Goal: Navigation & Orientation: Find specific page/section

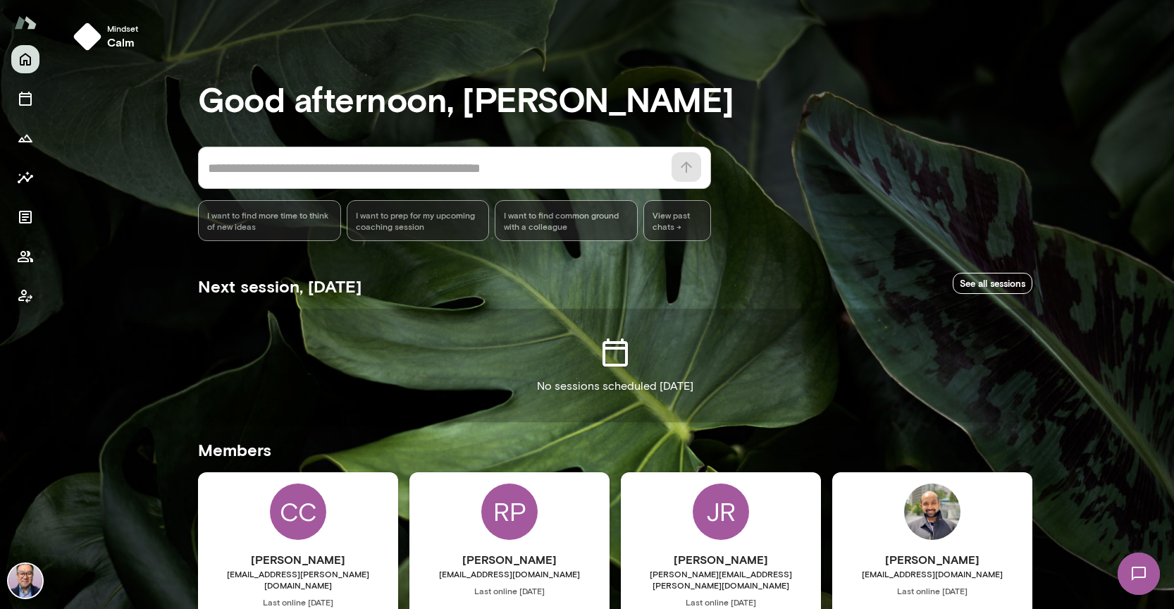
scroll to position [106, 0]
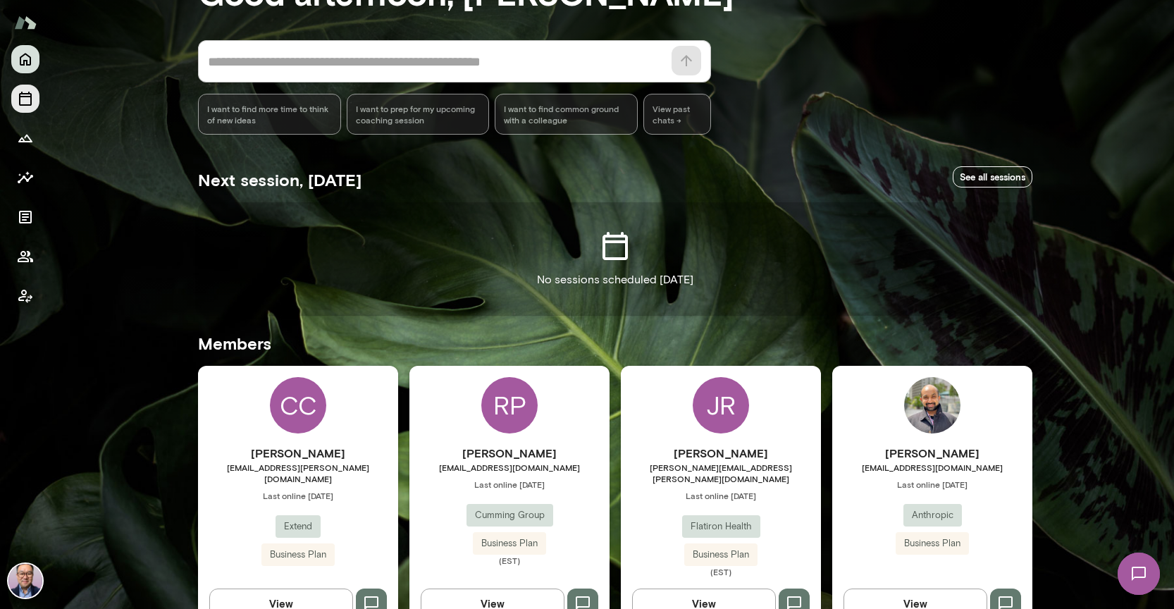
click at [27, 98] on icon "Sessions" at bounding box center [25, 98] width 17 height 17
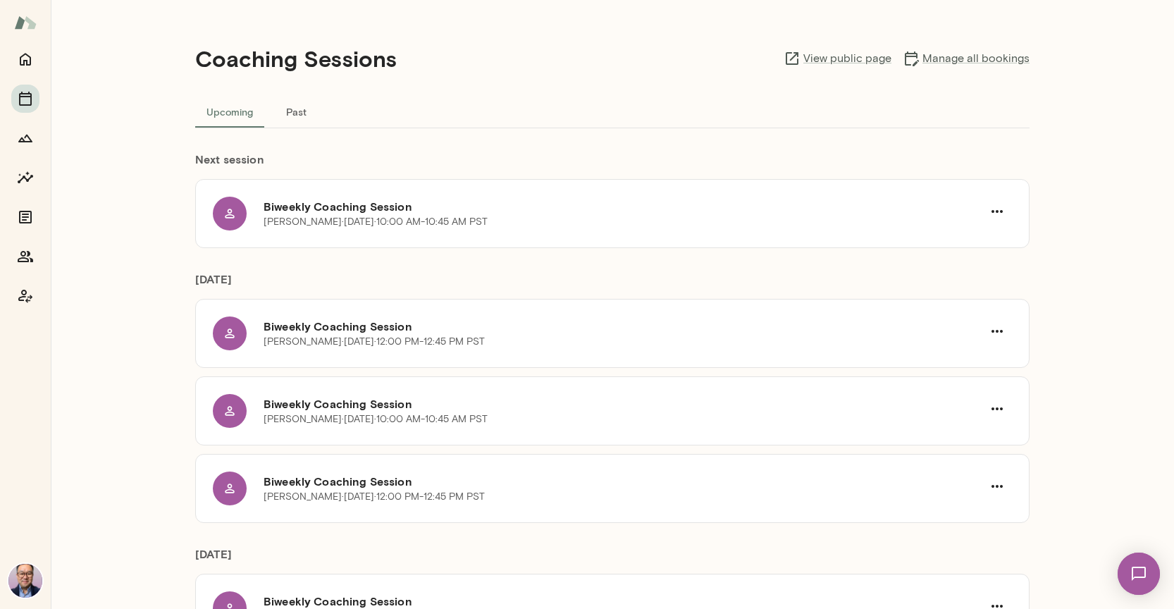
click at [171, 188] on div "Coaching Sessions View public page Manage all bookings Upcoming Past Next sessi…" at bounding box center [612, 304] width 1123 height 609
click at [35, 144] on button "Growth Plan" at bounding box center [25, 138] width 28 height 28
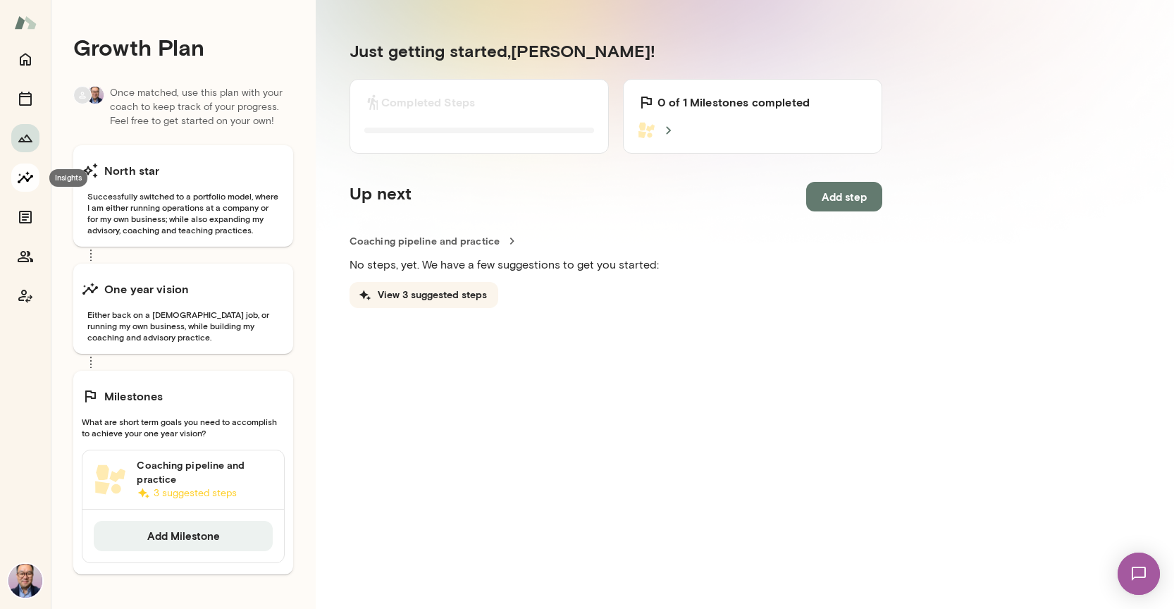
scroll to position [0, 1]
click at [32, 188] on button "Insights" at bounding box center [25, 177] width 28 height 28
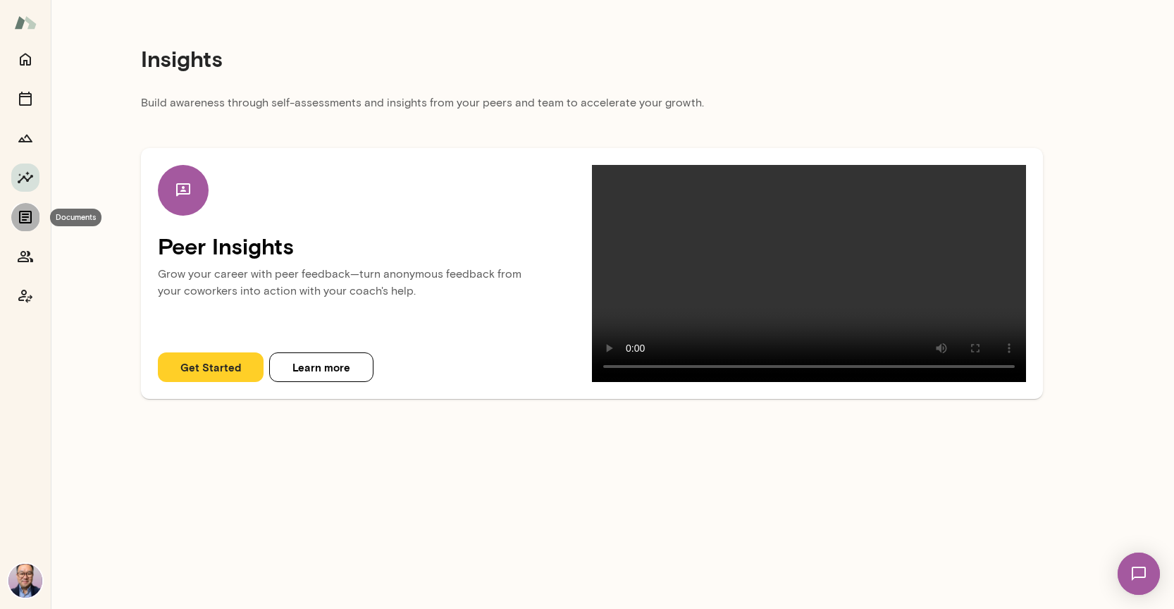
click at [26, 215] on icon "Documents" at bounding box center [25, 217] width 13 height 13
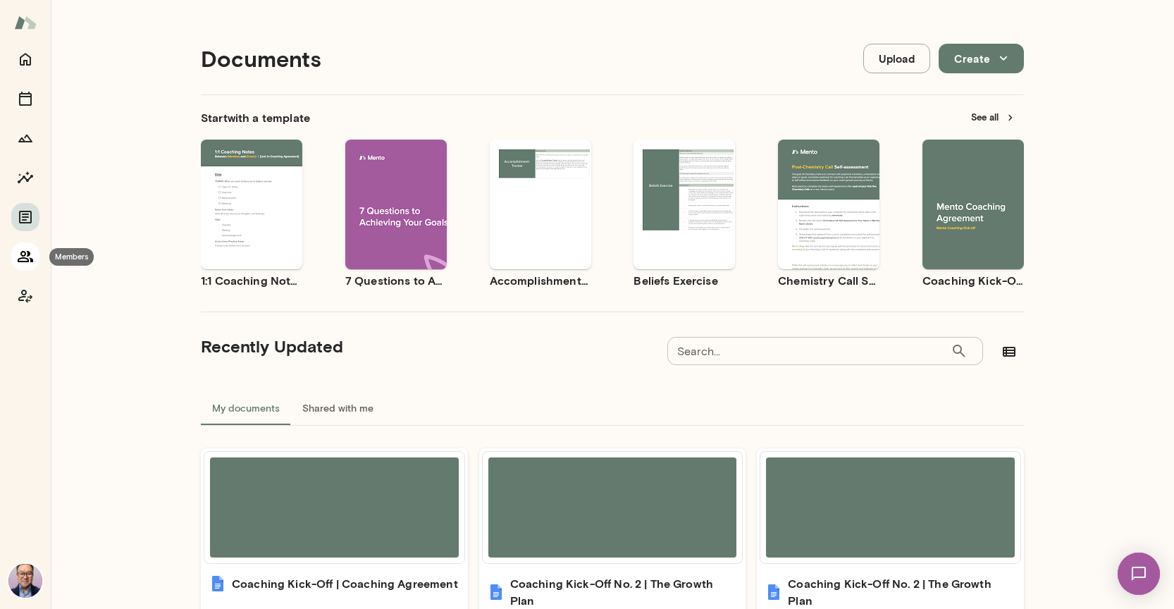
scroll to position [0, 1]
click at [23, 252] on icon "Members" at bounding box center [25, 256] width 15 height 11
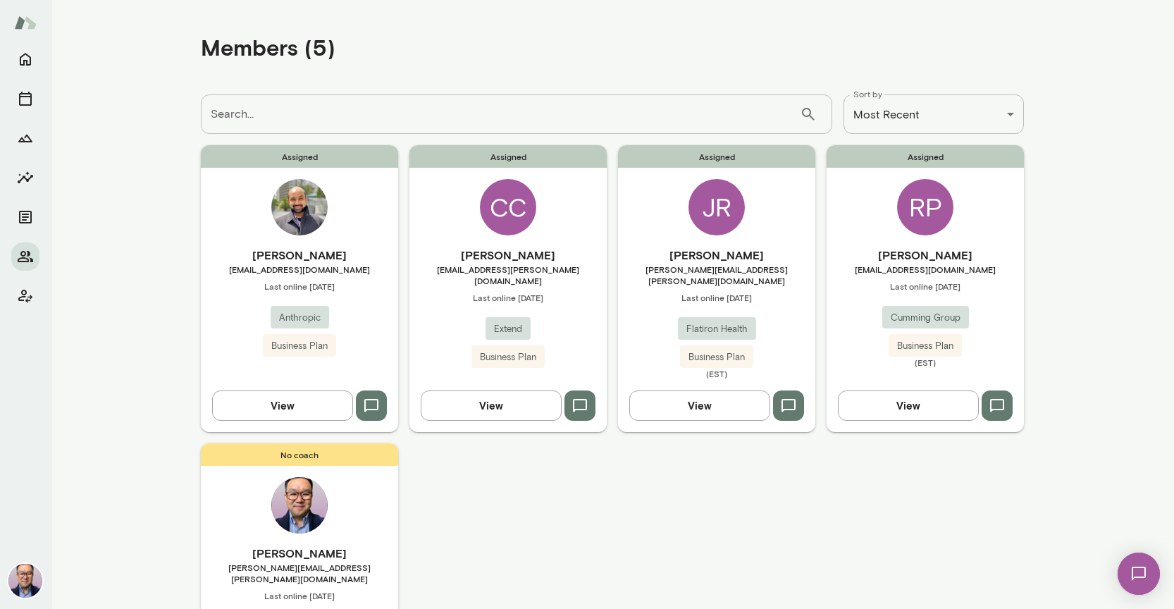
click at [935, 397] on button "View" at bounding box center [908, 405] width 141 height 30
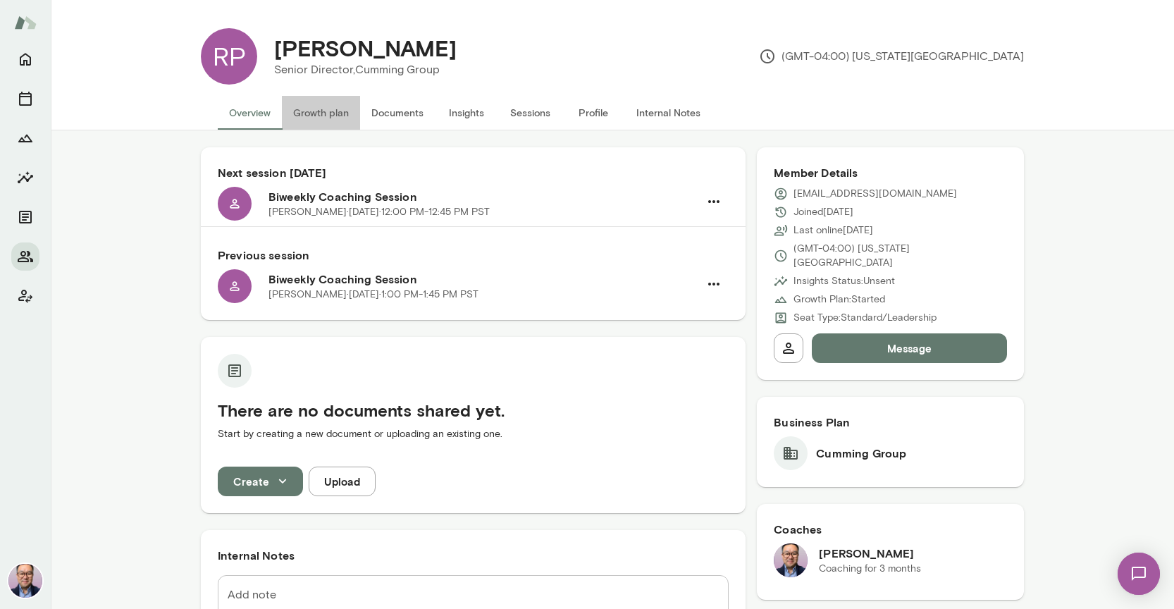
click at [297, 115] on button "Growth plan" at bounding box center [321, 113] width 78 height 34
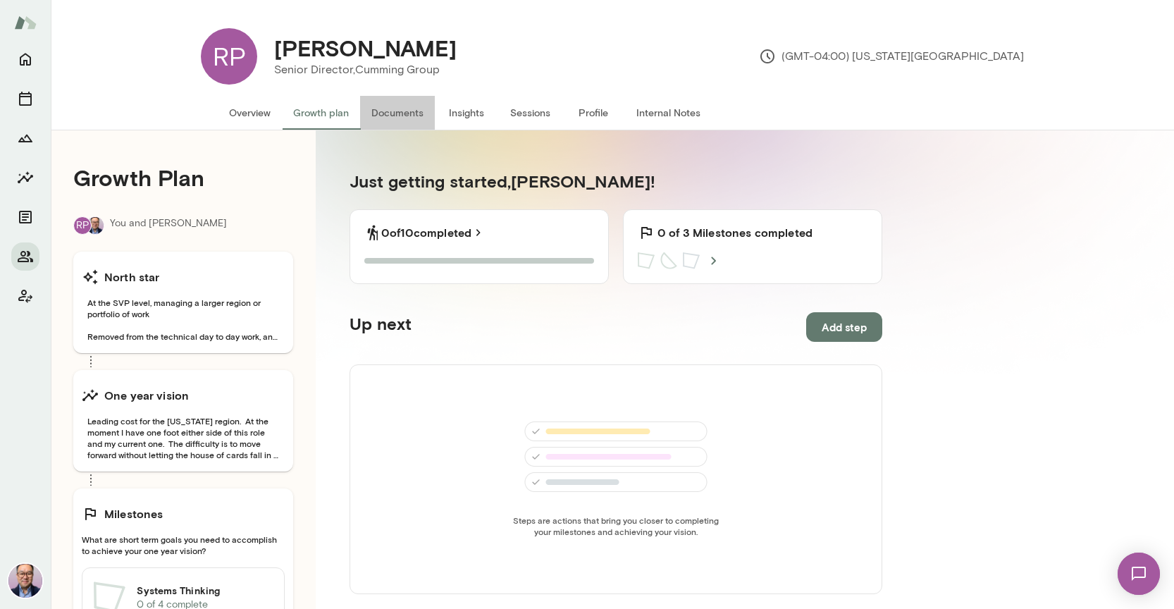
click at [404, 116] on button "Documents" at bounding box center [397, 113] width 75 height 34
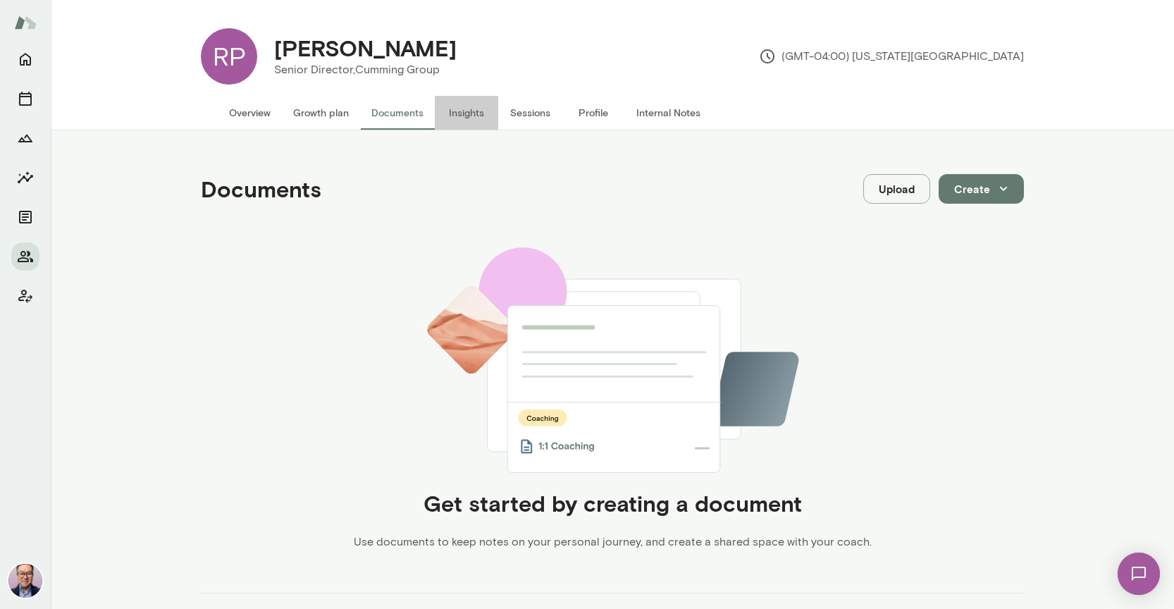
click at [467, 114] on button "Insights" at bounding box center [466, 113] width 63 height 34
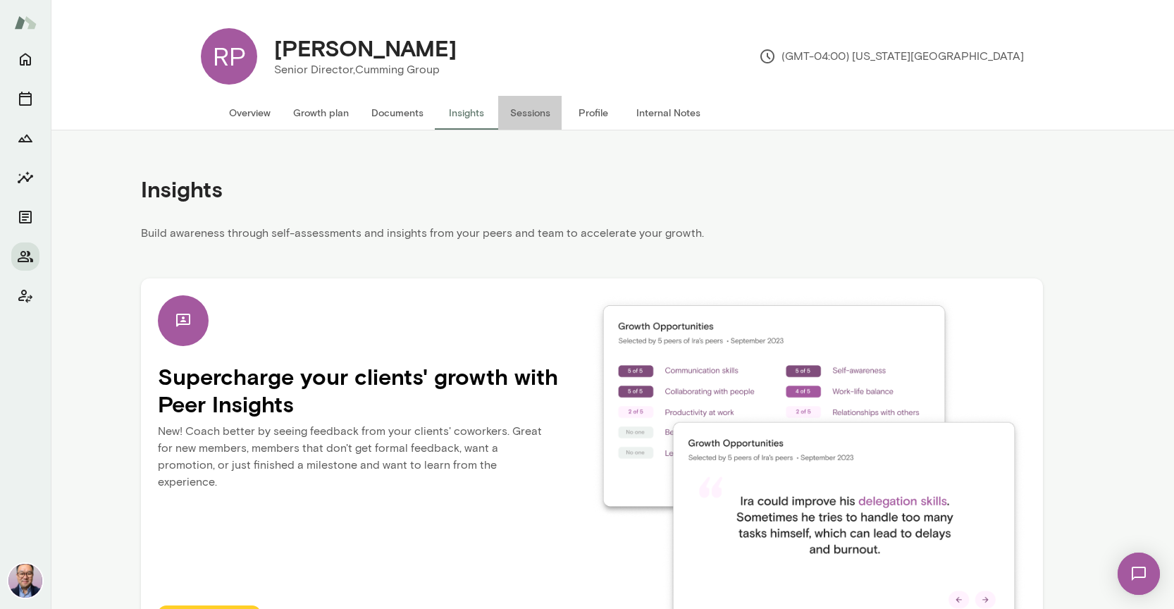
click at [515, 116] on button "Sessions" at bounding box center [529, 113] width 63 height 34
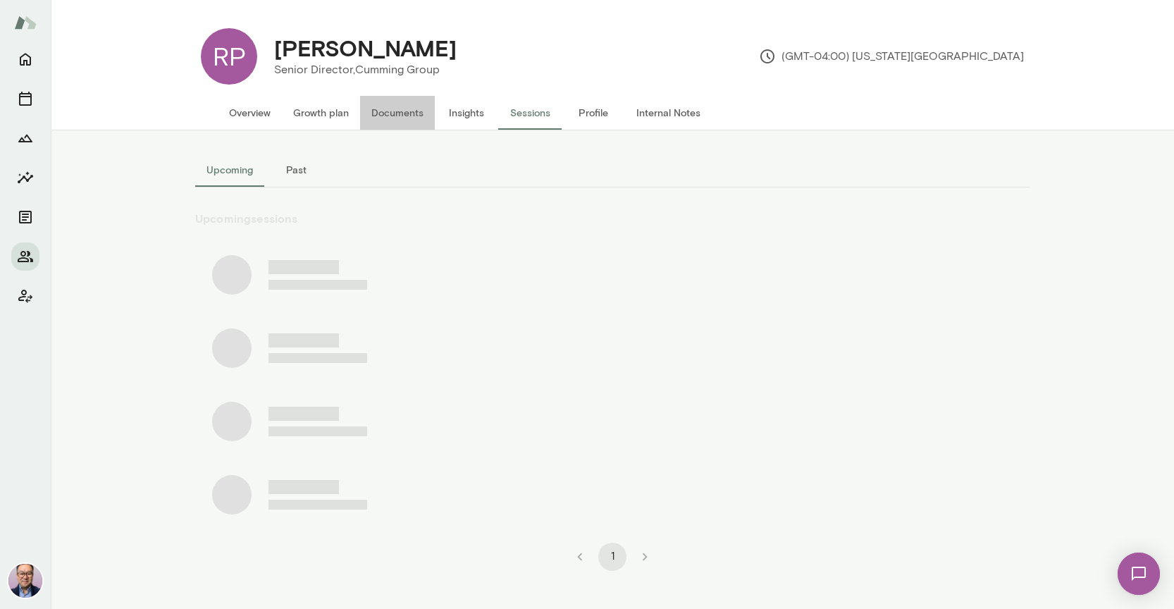
drag, startPoint x: 430, startPoint y: 125, endPoint x: 437, endPoint y: 123, distance: 7.4
click at [430, 125] on button "Documents" at bounding box center [397, 113] width 75 height 34
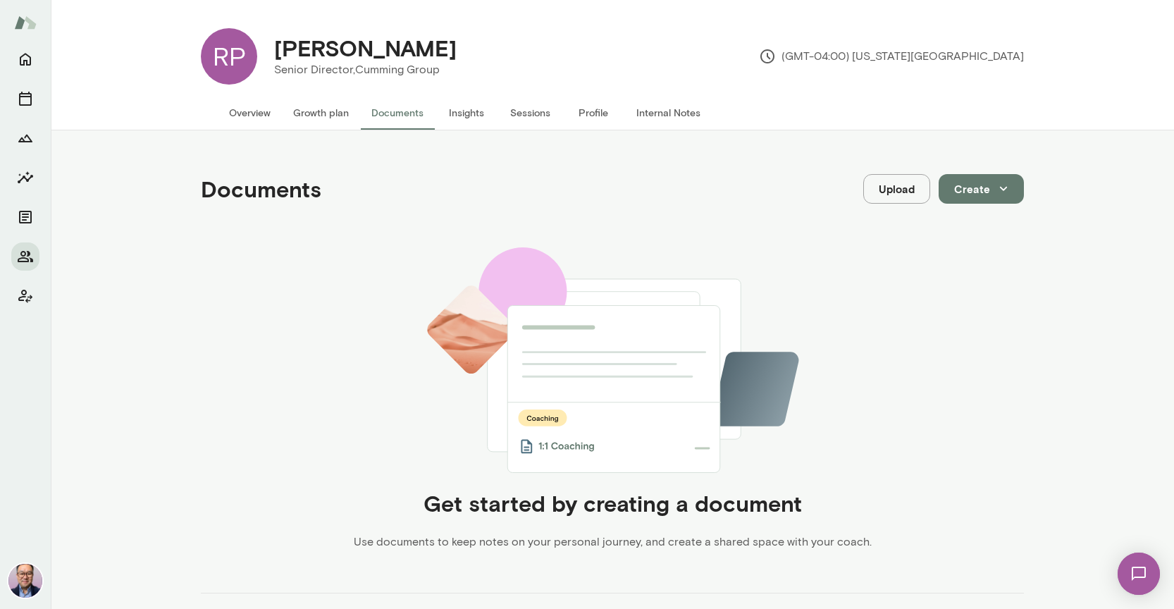
click at [460, 116] on button "Insights" at bounding box center [466, 113] width 63 height 34
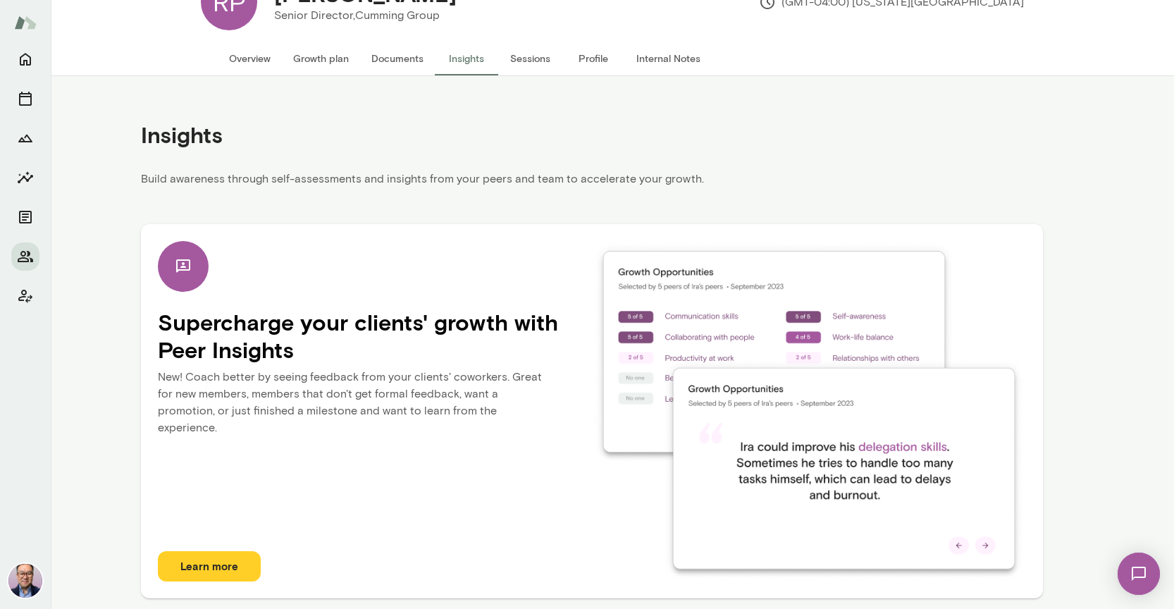
click at [539, 60] on button "Sessions" at bounding box center [529, 59] width 63 height 34
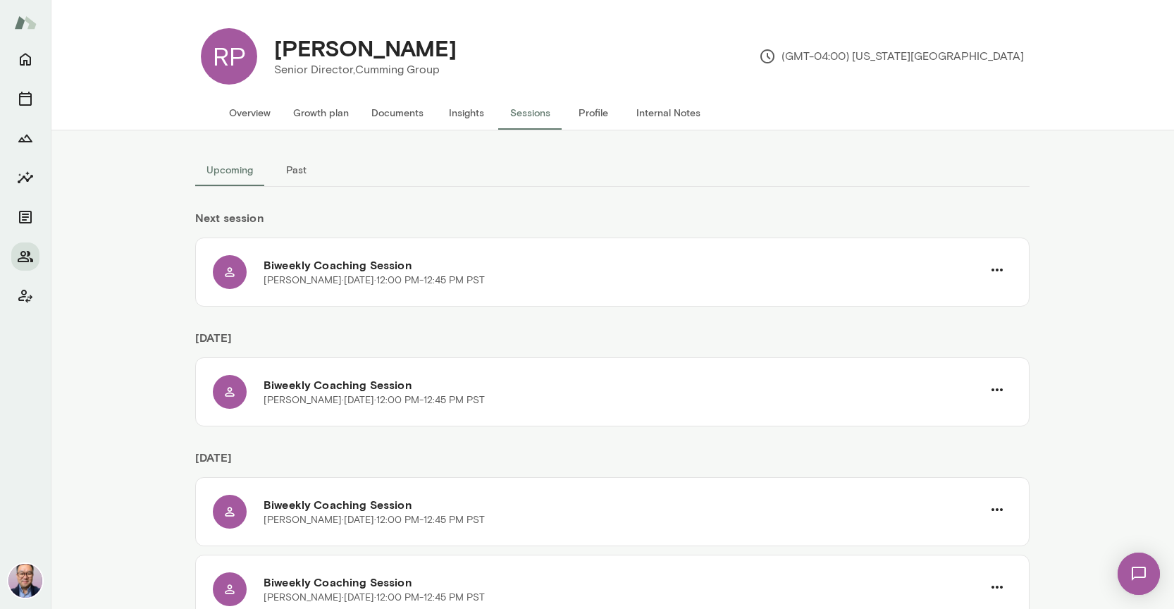
click at [597, 116] on button "Profile" at bounding box center [592, 113] width 63 height 34
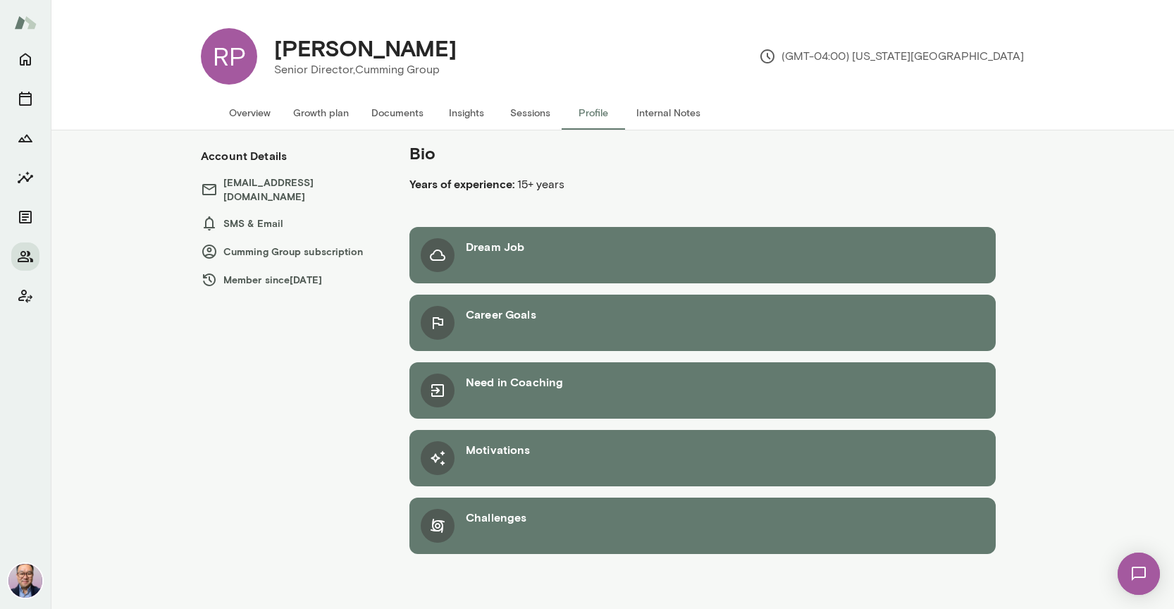
click at [664, 100] on button "Internal Notes" at bounding box center [668, 113] width 87 height 34
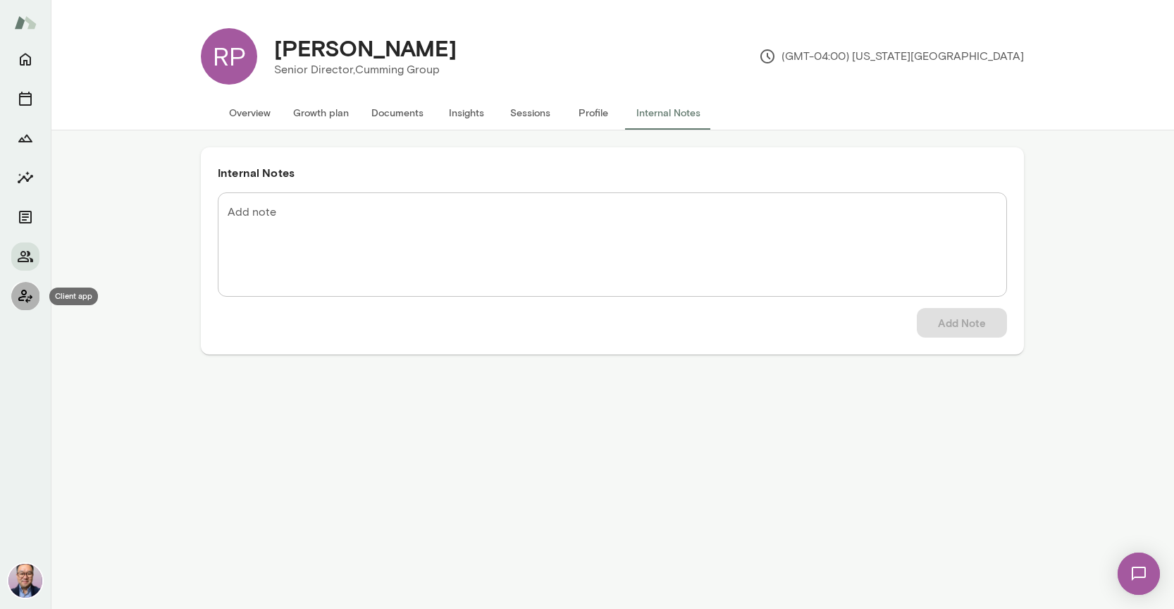
click at [25, 299] on icon "Client app" at bounding box center [25, 295] width 17 height 17
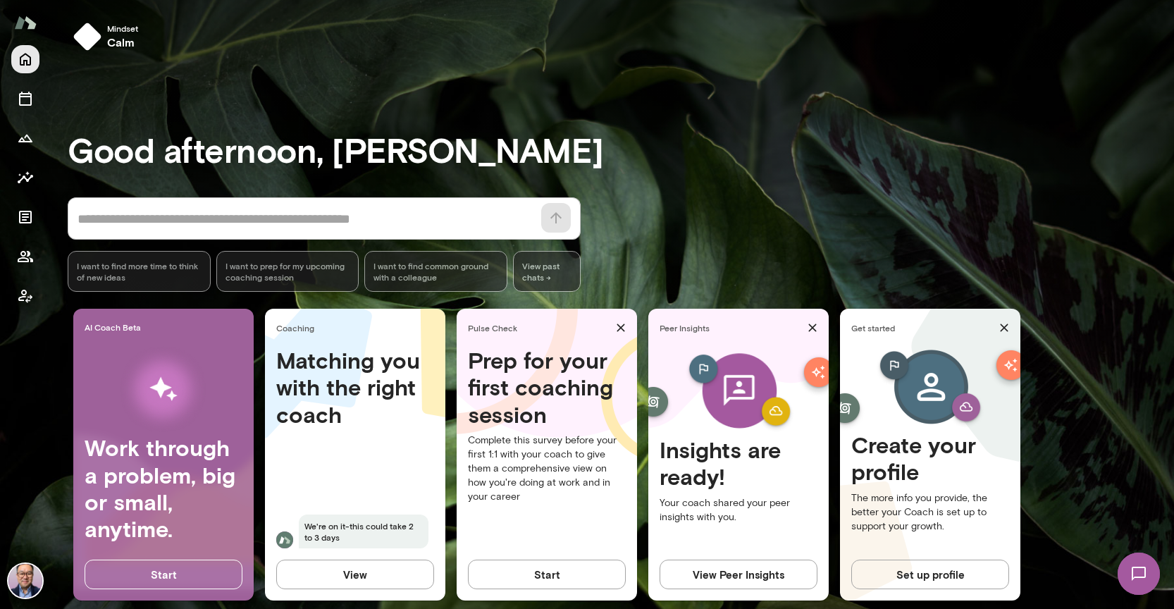
click at [21, 63] on icon "Home" at bounding box center [25, 60] width 11 height 13
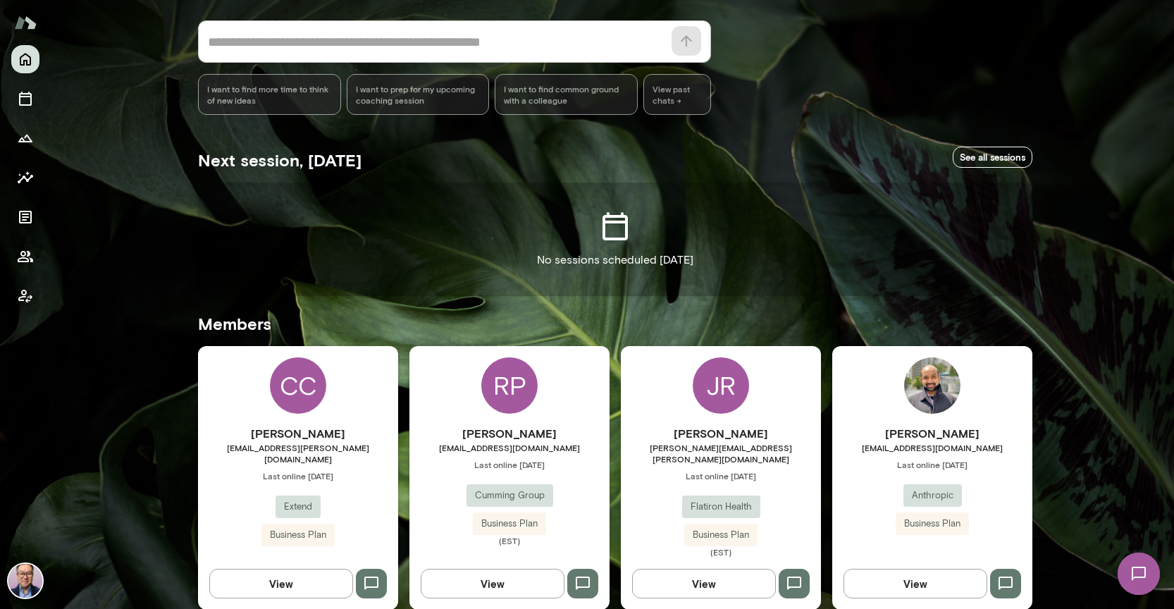
scroll to position [125, 0]
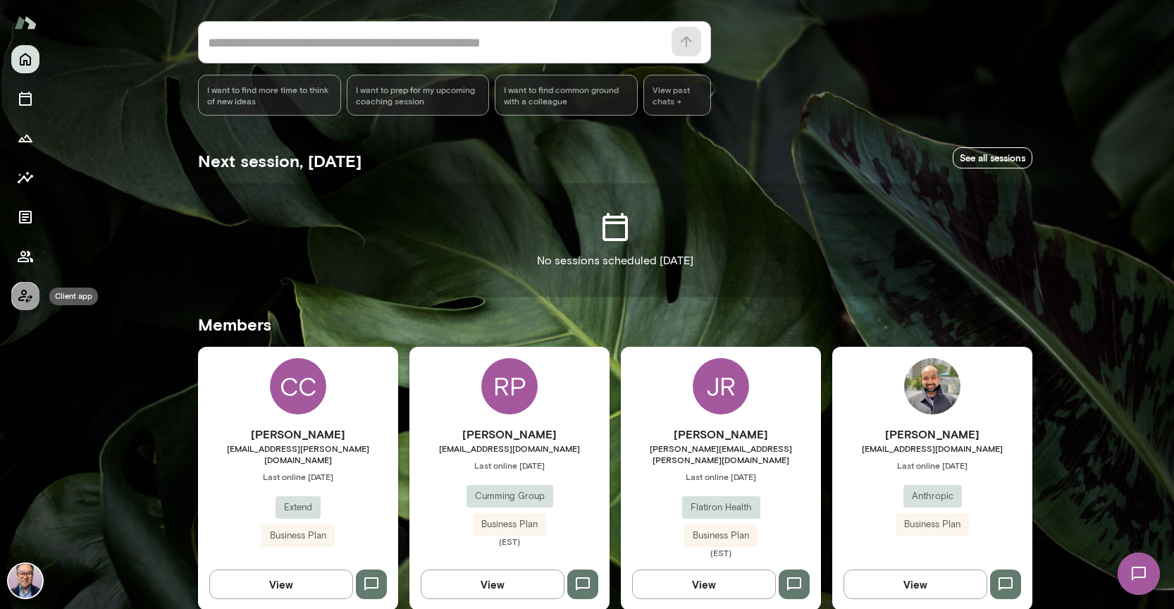
click at [26, 300] on icon "Client app" at bounding box center [25, 296] width 14 height 13
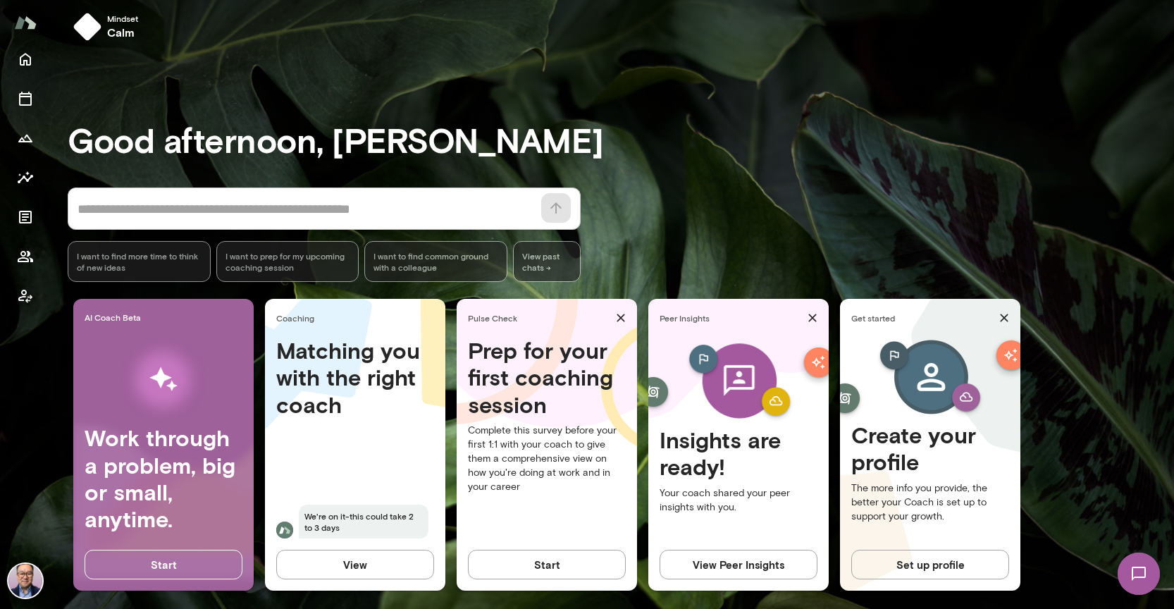
click at [12, 580] on img at bounding box center [25, 581] width 34 height 34
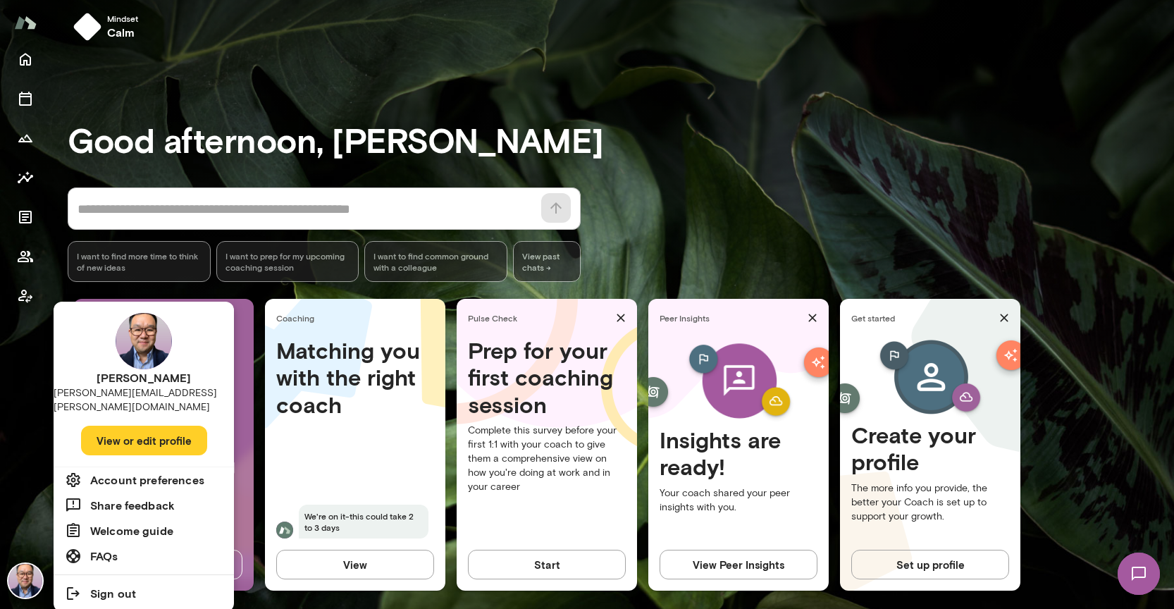
click at [29, 266] on div at bounding box center [587, 304] width 1174 height 609
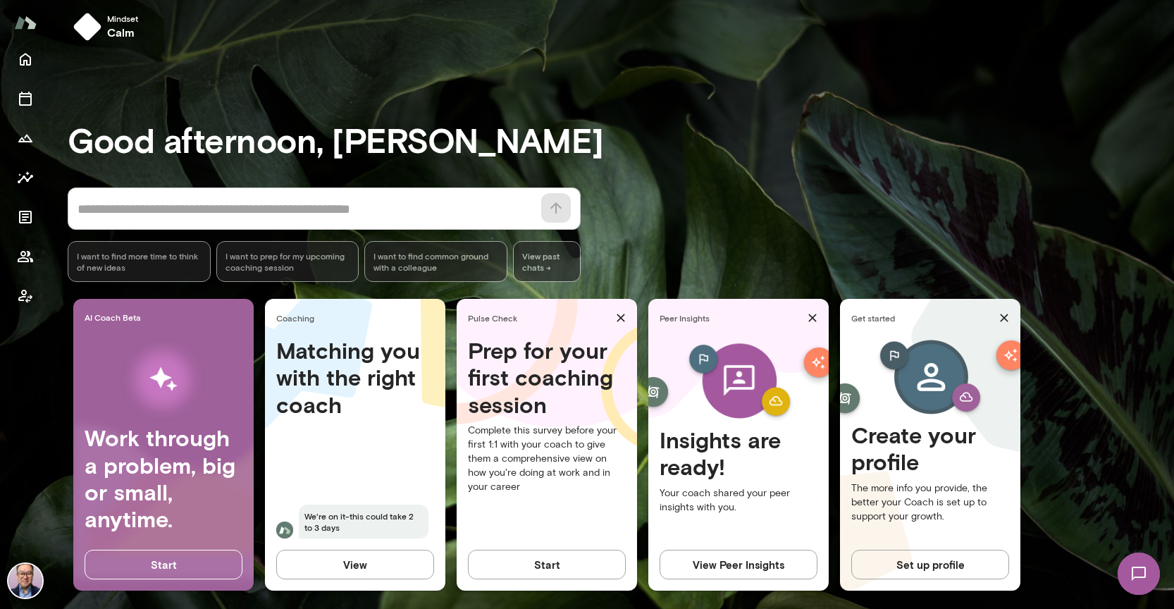
click at [26, 262] on icon "Members" at bounding box center [25, 256] width 15 height 11
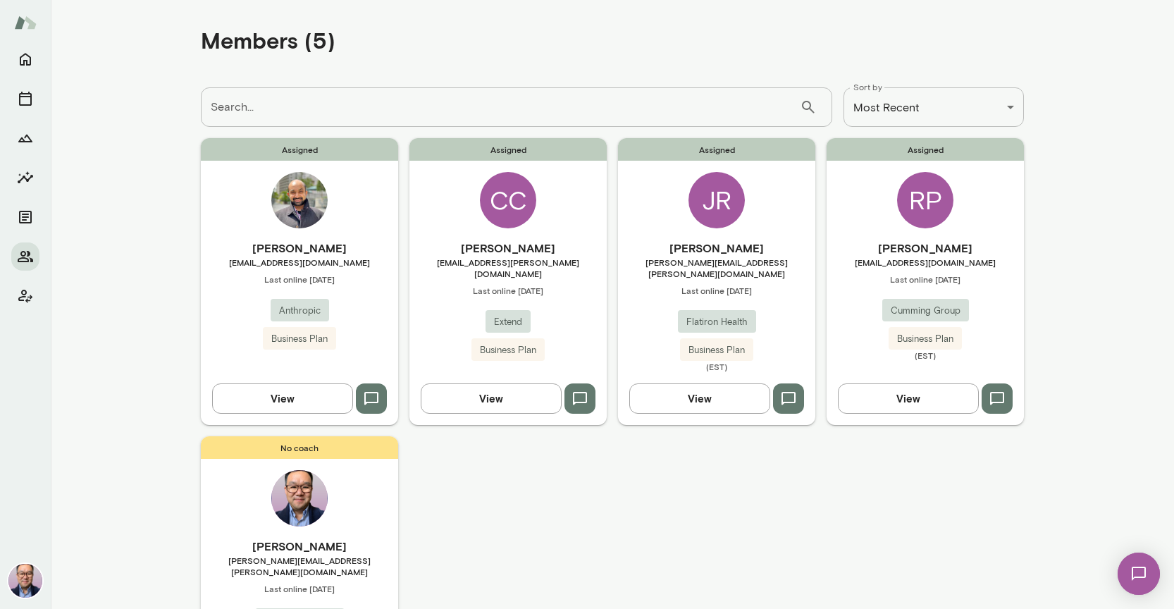
click at [906, 311] on span "Cumming Group" at bounding box center [925, 311] width 87 height 14
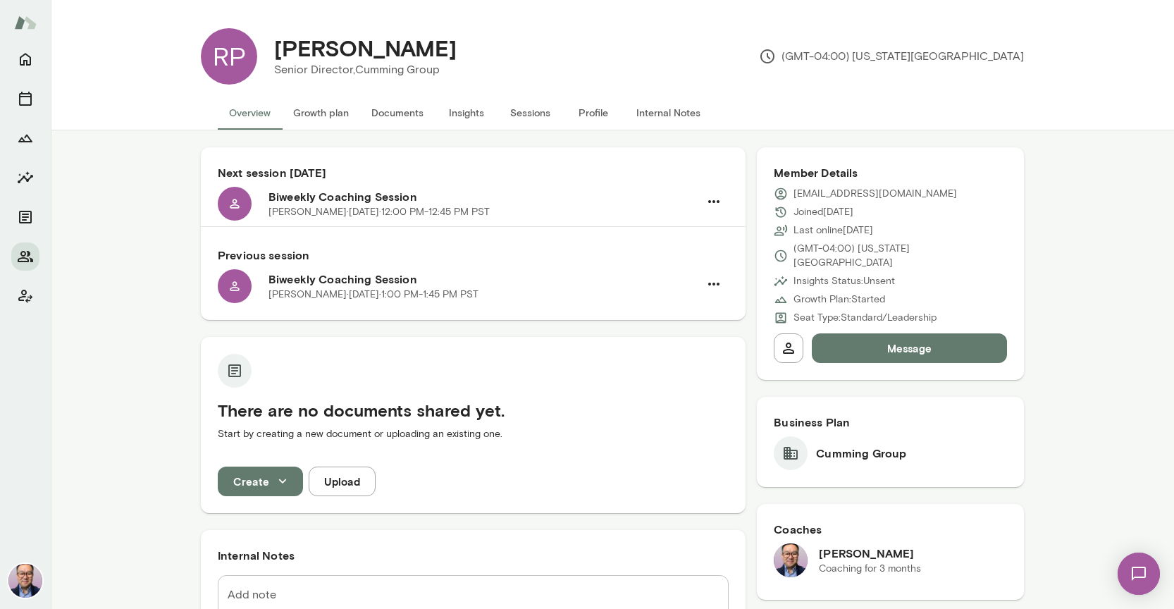
drag, startPoint x: 325, startPoint y: 103, endPoint x: 325, endPoint y: 111, distance: 7.7
click at [325, 104] on button "Growth plan" at bounding box center [321, 113] width 78 height 34
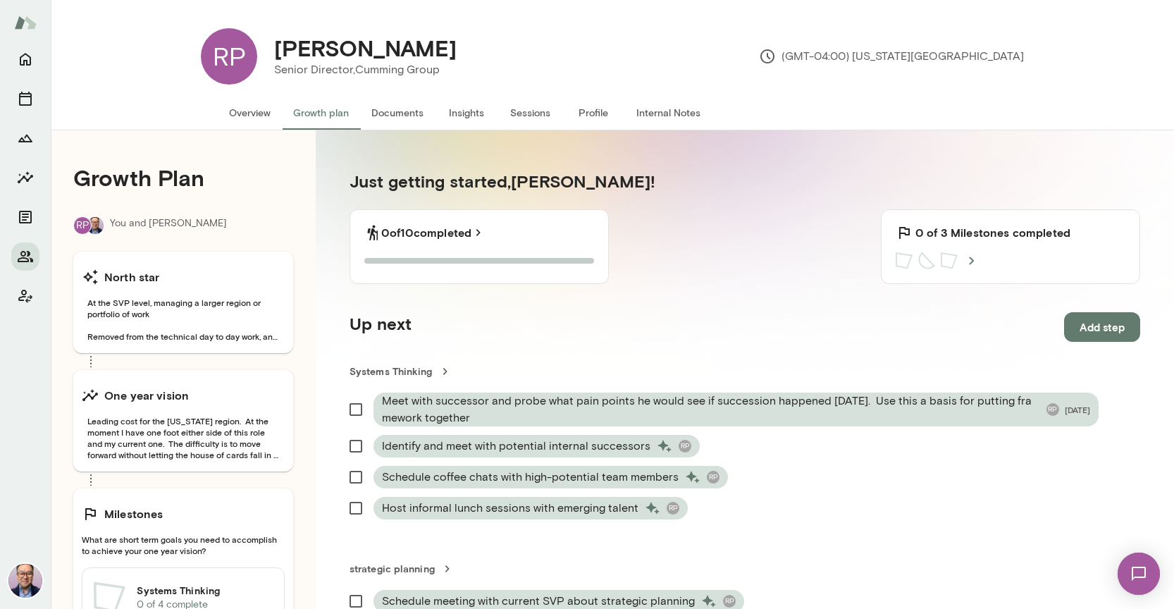
click at [404, 116] on button "Documents" at bounding box center [397, 113] width 75 height 34
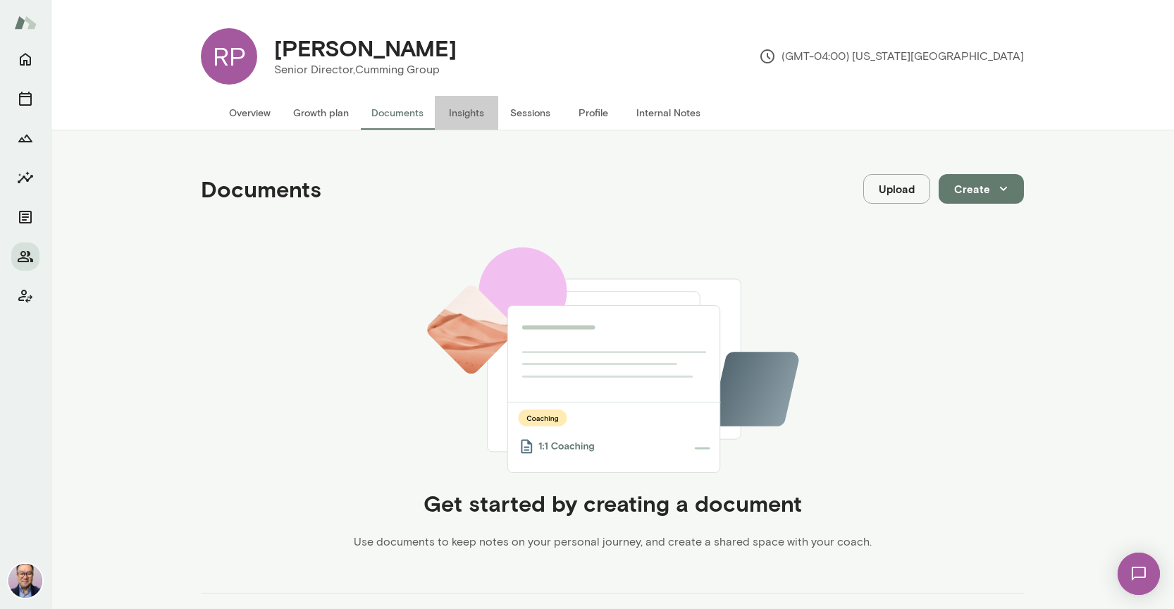
click at [463, 114] on button "Insights" at bounding box center [466, 113] width 63 height 34
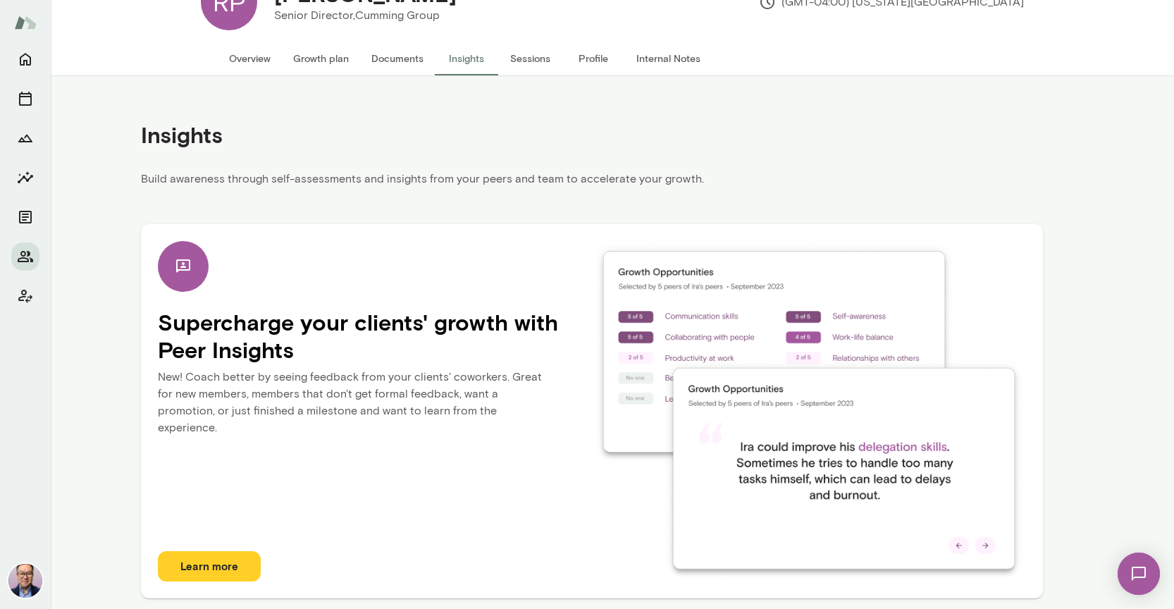
click at [527, 52] on button "Sessions" at bounding box center [529, 59] width 63 height 34
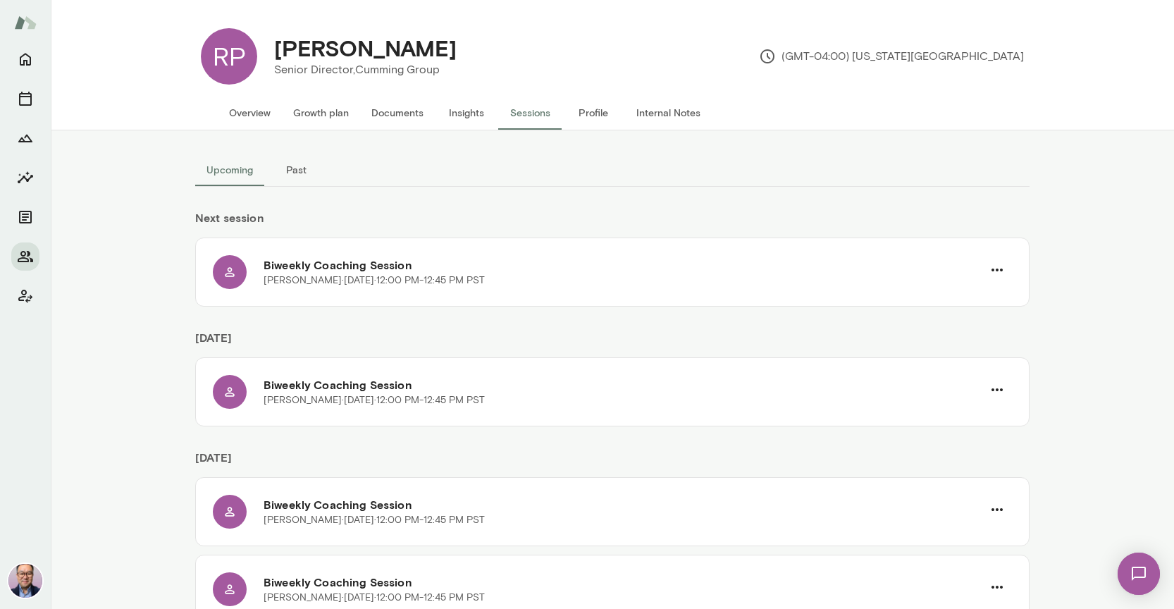
click at [578, 110] on button "Profile" at bounding box center [592, 113] width 63 height 34
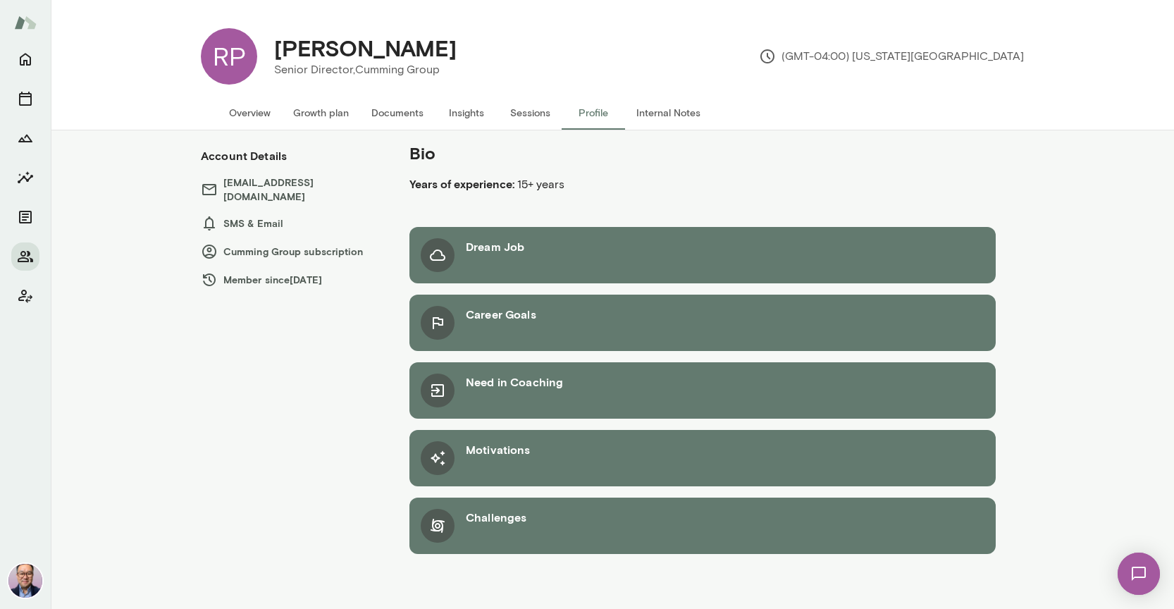
scroll to position [0, 1]
click at [650, 105] on button "Internal Notes" at bounding box center [668, 113] width 87 height 34
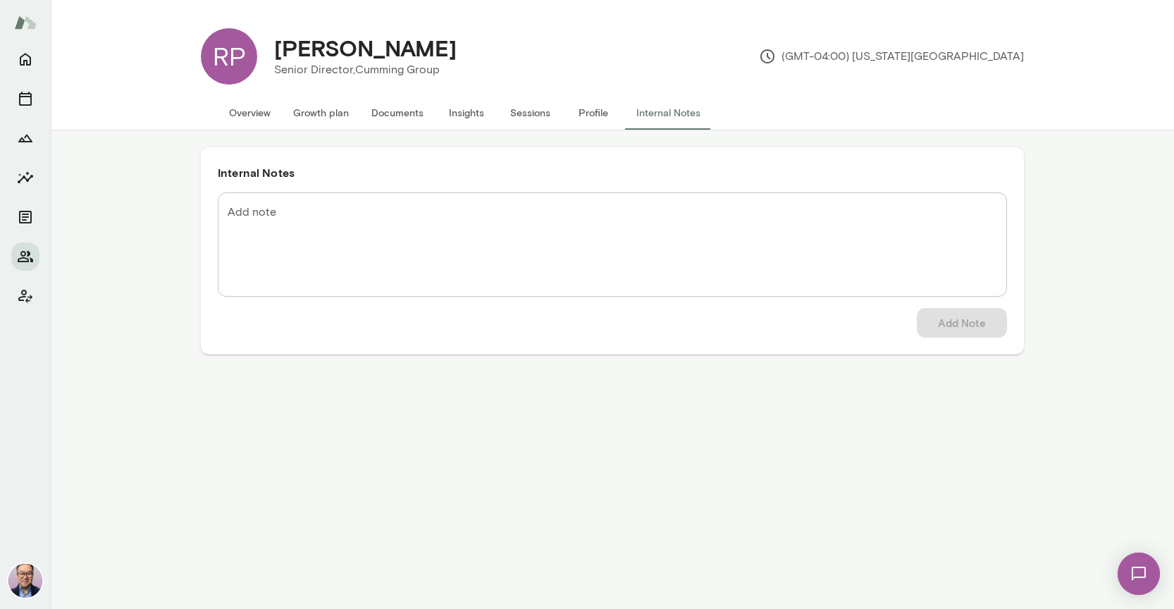
scroll to position [0, 1]
click at [25, 37] on div at bounding box center [25, 22] width 51 height 45
click at [25, 30] on img at bounding box center [25, 22] width 23 height 27
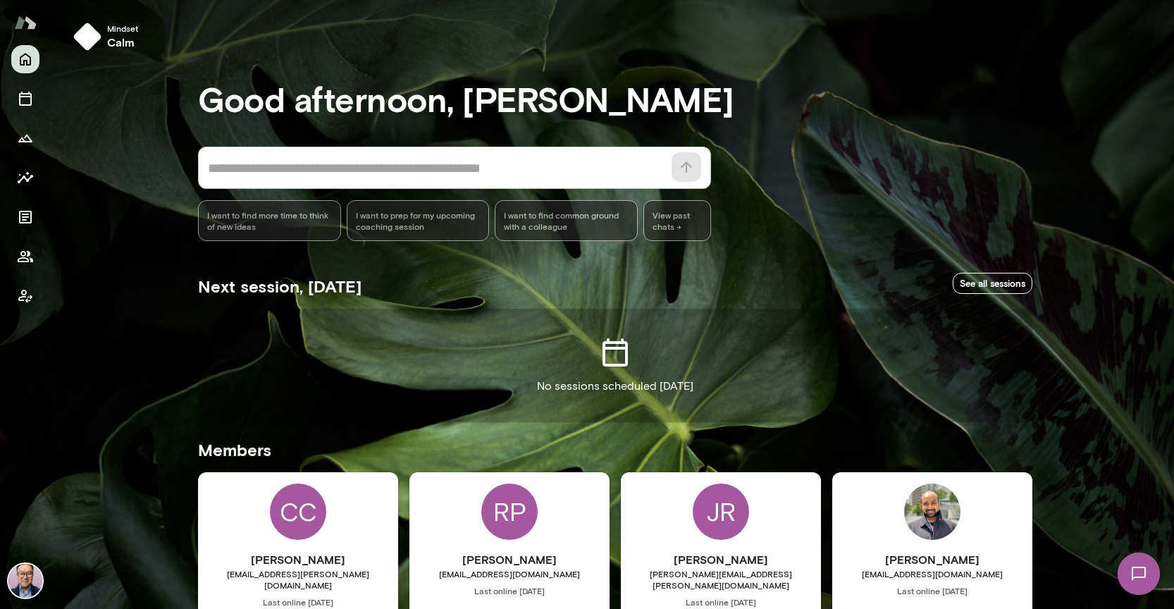
click at [25, 28] on img at bounding box center [25, 22] width 23 height 27
